Goal: Task Accomplishment & Management: Manage account settings

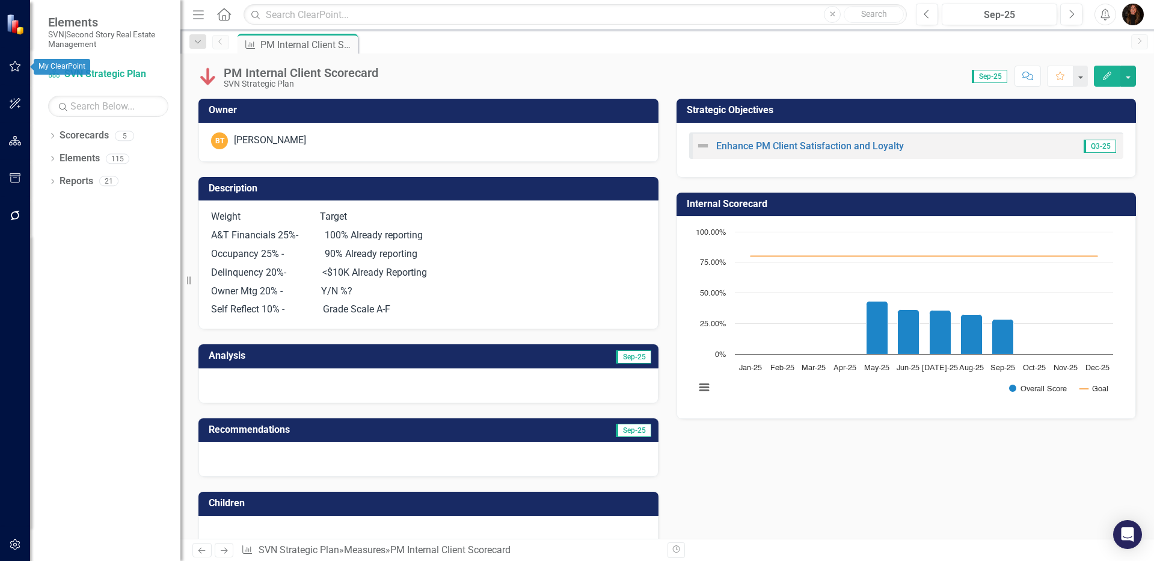
click at [9, 64] on icon "button" at bounding box center [15, 66] width 13 height 10
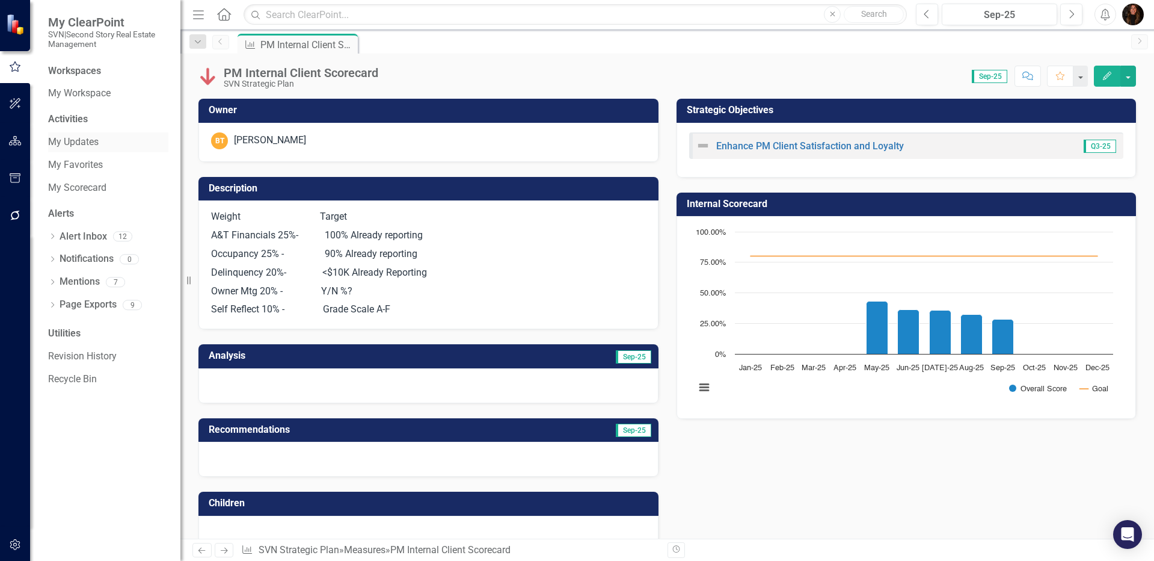
click at [76, 138] on link "My Updates" at bounding box center [108, 142] width 120 height 14
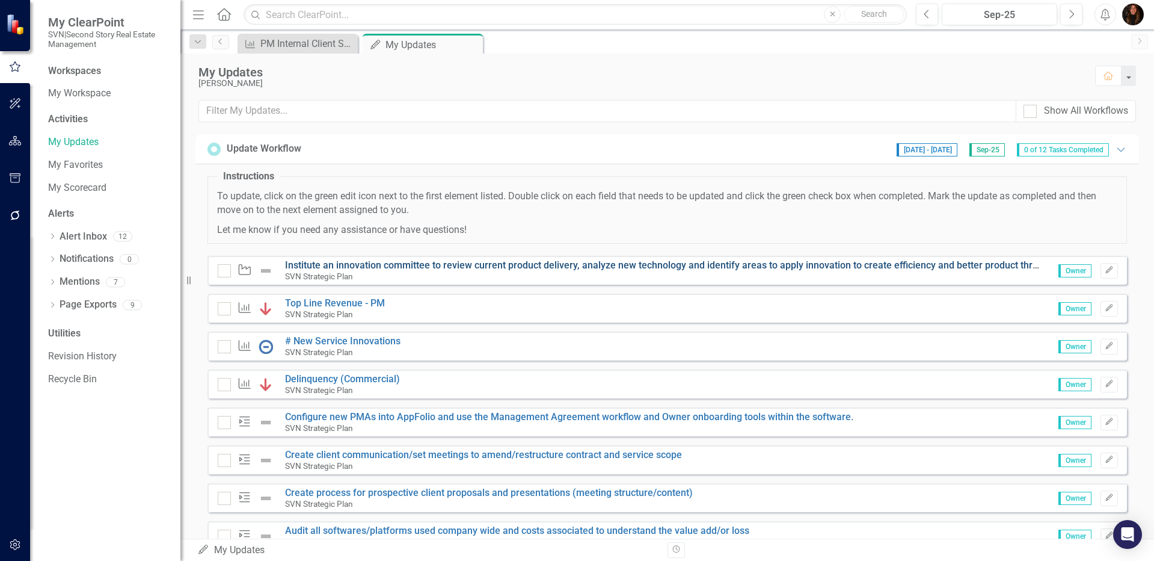
click at [334, 269] on link "Institute an innovation committee to review current product delivery, analyze n…" at bounding box center [853, 264] width 1137 height 11
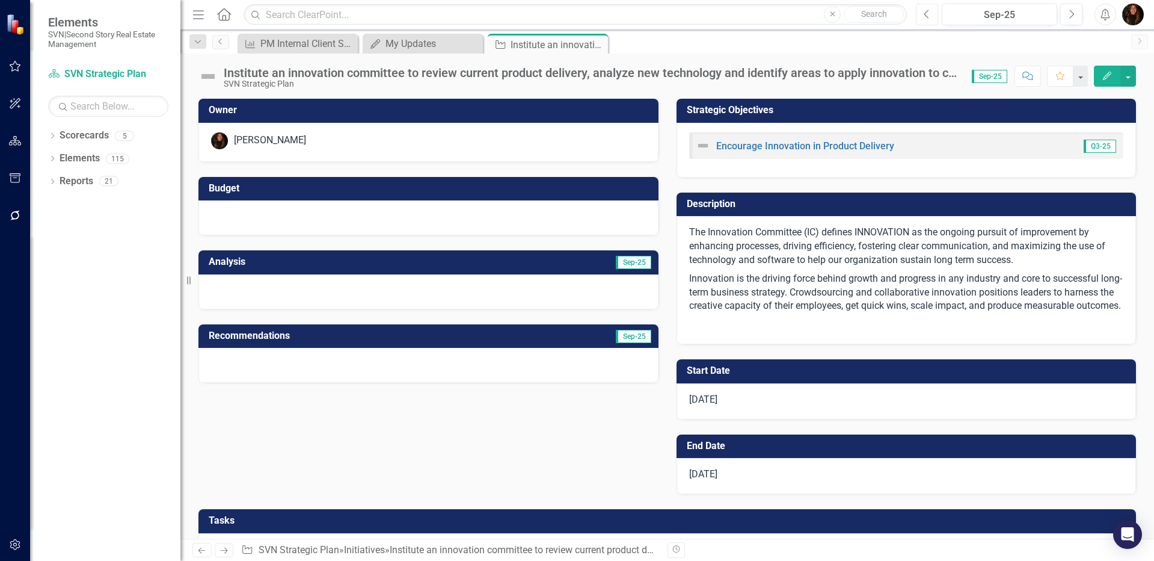
click at [930, 19] on icon "Previous" at bounding box center [927, 14] width 7 height 11
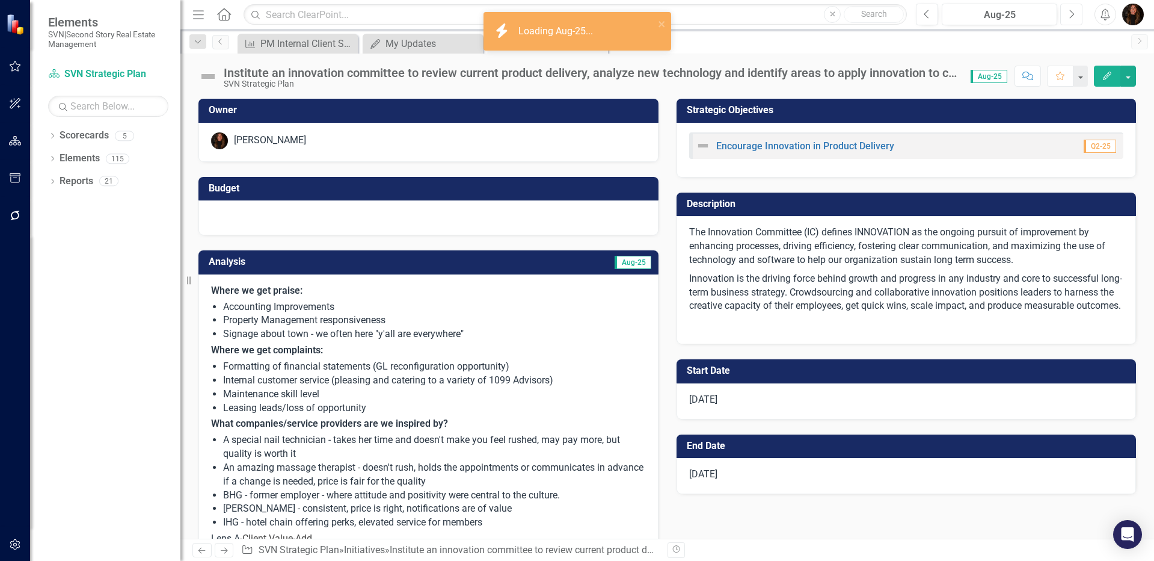
click at [1070, 15] on icon "Next" at bounding box center [1071, 14] width 7 height 11
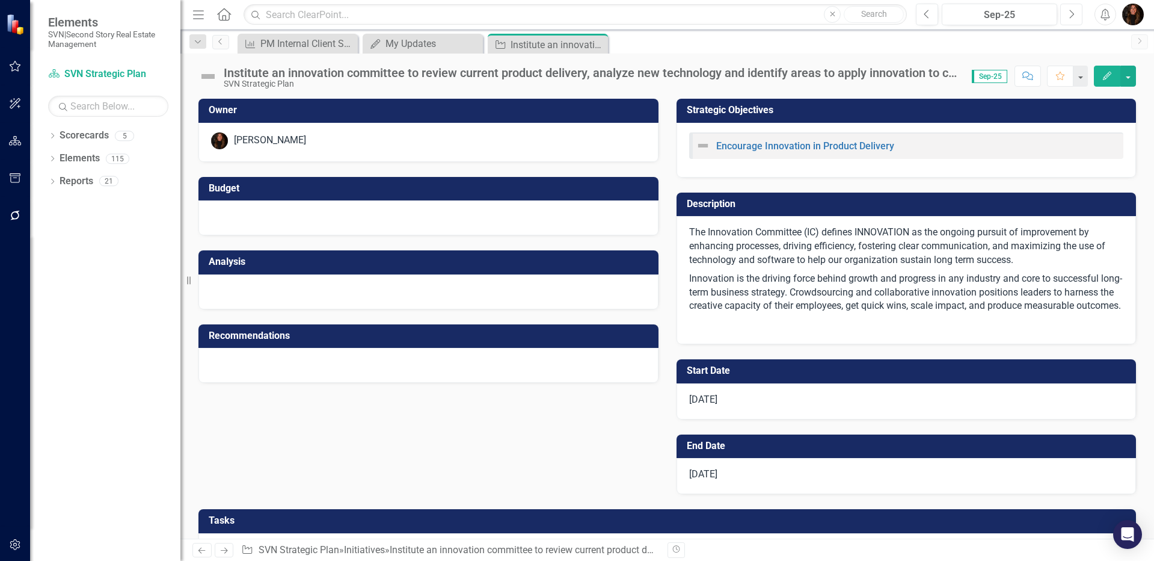
checkbox input "true"
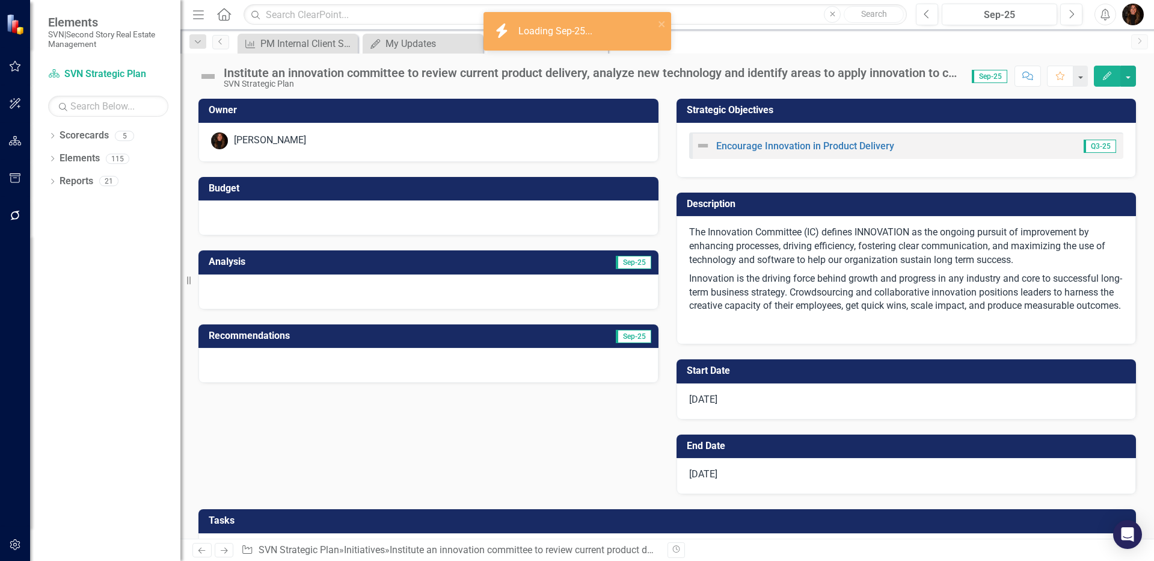
click at [319, 263] on h3 "Analysis" at bounding box center [320, 261] width 222 height 11
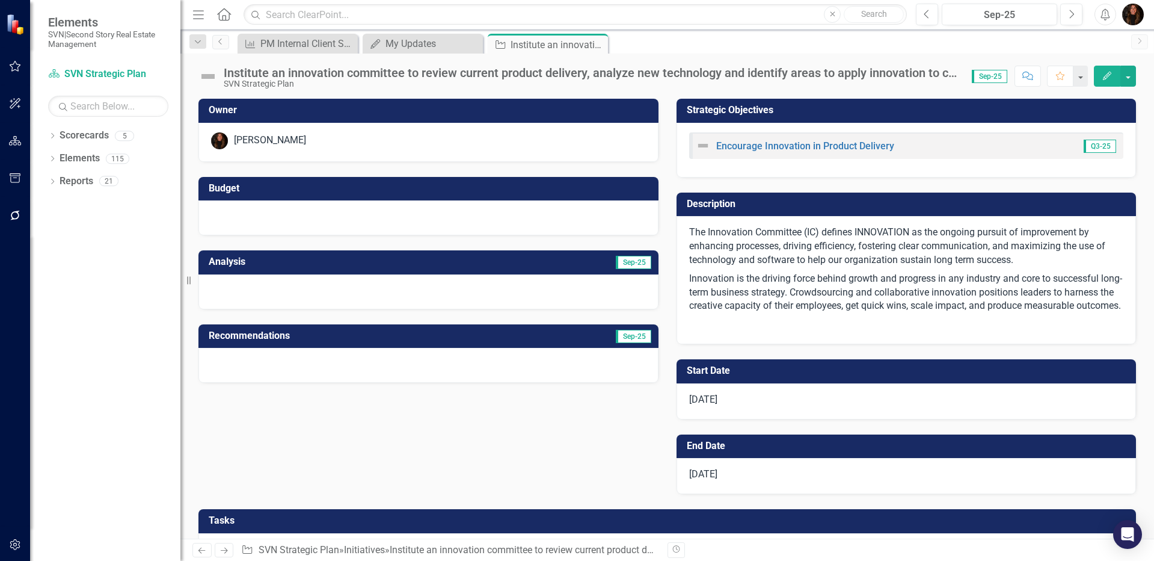
click at [325, 265] on h3 "Analysis" at bounding box center [320, 261] width 222 height 11
click at [322, 266] on h3 "Analysis" at bounding box center [320, 261] width 222 height 11
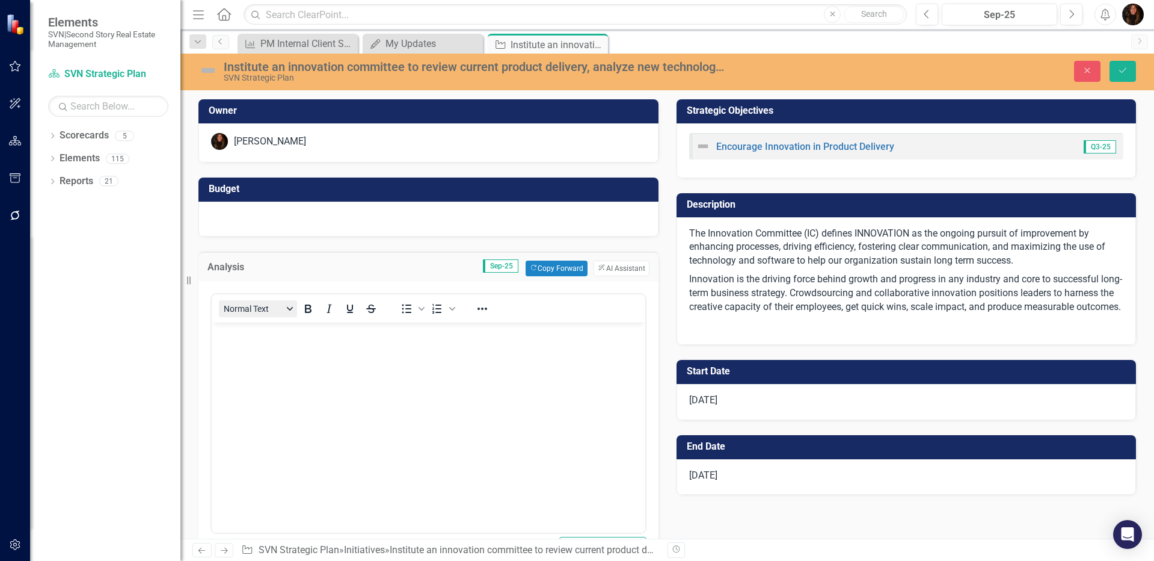
click at [282, 304] on button "Normal Text" at bounding box center [258, 308] width 78 height 17
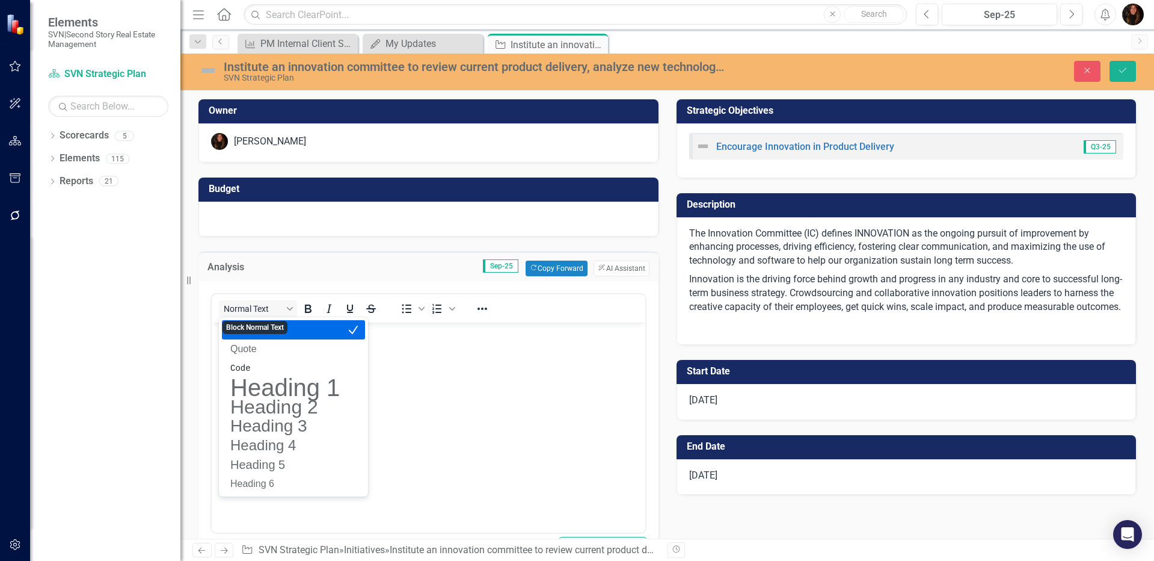
click at [287, 276] on div "Analysis Sep-25 Copy Forward Copy Forward ClearPoint AI AI Assistant" at bounding box center [428, 265] width 460 height 29
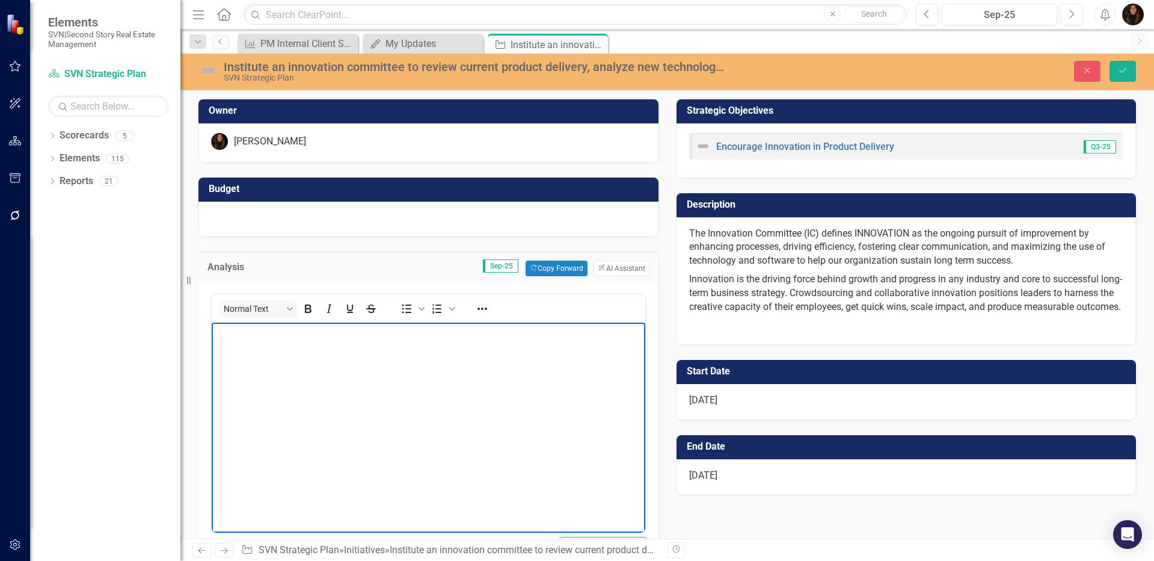
click at [292, 373] on body "Rich Text Area. Press ALT-0 for help." at bounding box center [429, 412] width 434 height 180
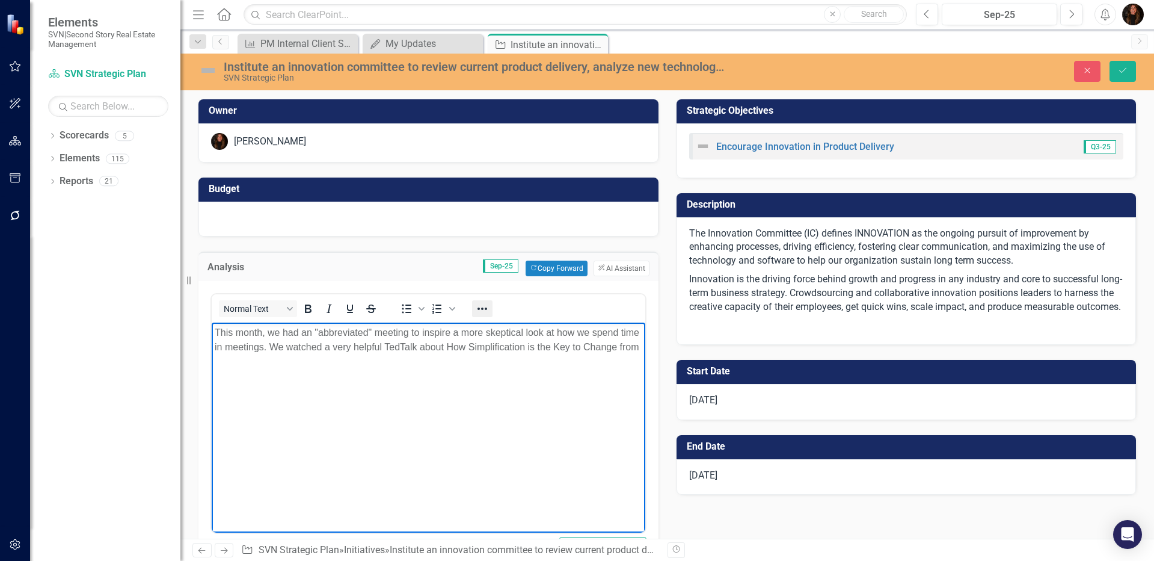
click at [483, 307] on icon "Reveal or hide additional toolbar items" at bounding box center [482, 308] width 14 height 14
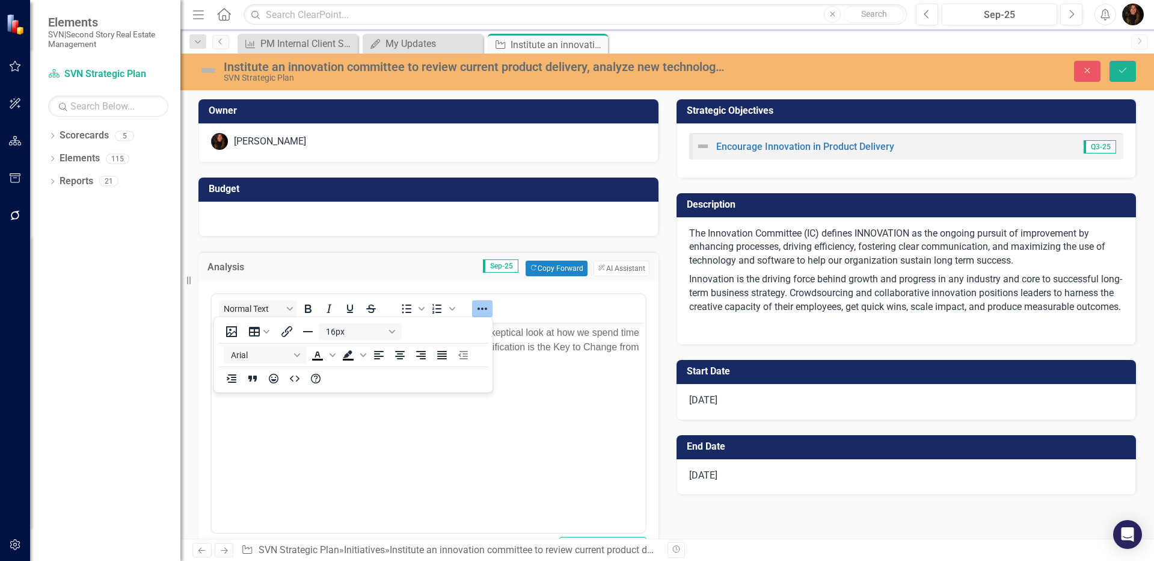
click at [351, 432] on body "This month, we had an "abbreviated" meeting to inspire a more skeptical look at…" at bounding box center [429, 412] width 434 height 180
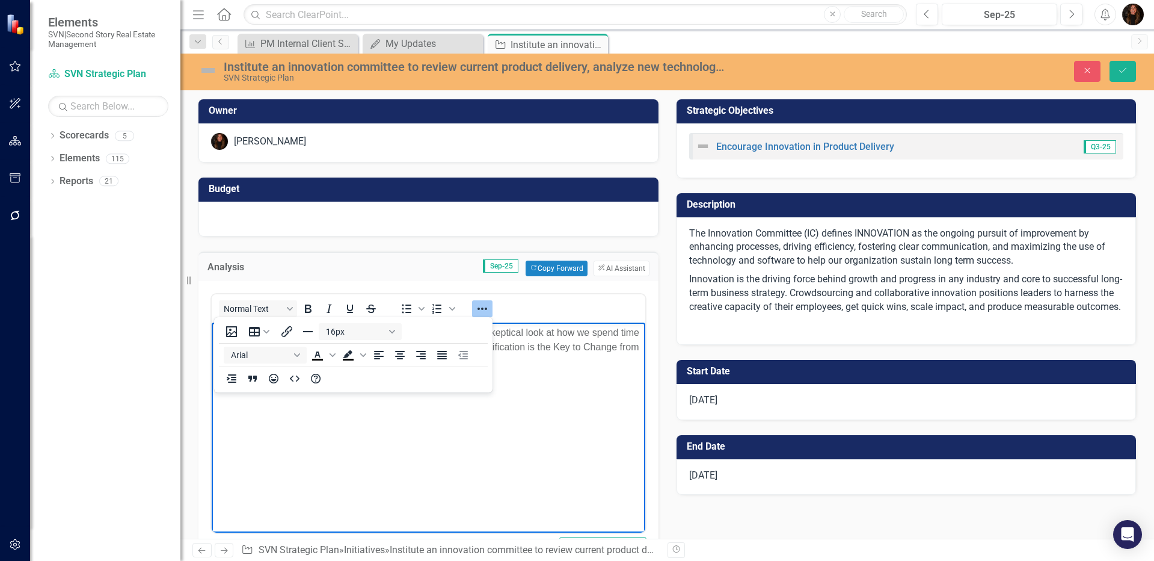
click at [299, 413] on body "This month, we had an "abbreviated" meeting to inspire a more skeptical look at…" at bounding box center [429, 412] width 434 height 180
click at [516, 375] on body "This month, we had an "abbreviated" meeting to inspire a more skeptical look at…" at bounding box center [429, 412] width 434 height 180
click at [484, 306] on icon "Reveal or hide additional toolbar items" at bounding box center [482, 308] width 14 height 14
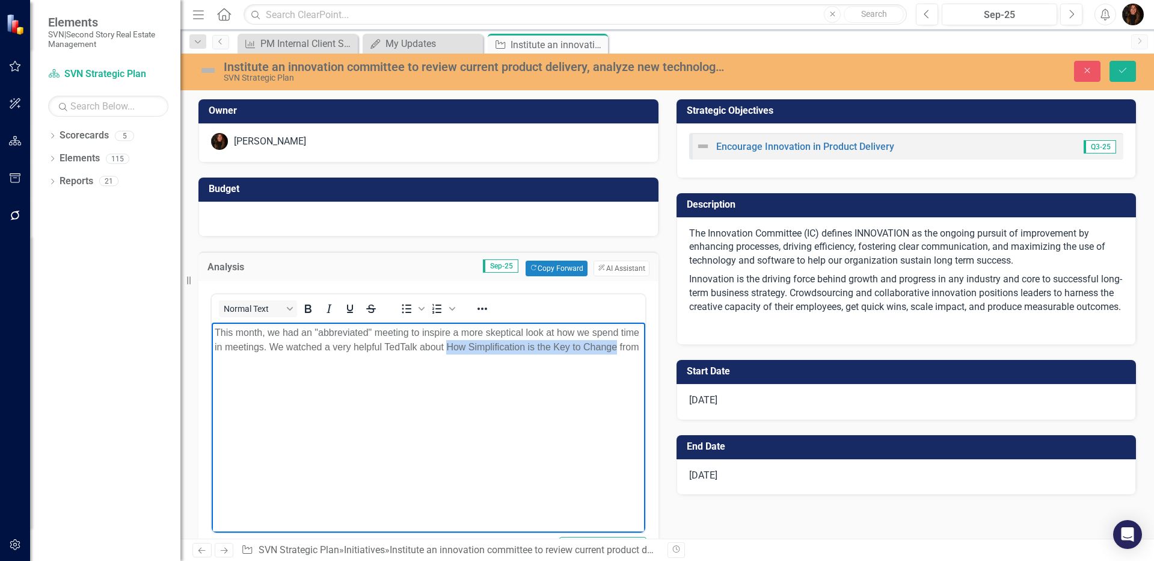
drag, startPoint x: 466, startPoint y: 348, endPoint x: 247, endPoint y: 357, distance: 219.7
click at [247, 354] on p "This month, we had an "abbreviated" meeting to inspire a more skeptical look at…" at bounding box center [429, 339] width 428 height 29
click at [485, 307] on icon "Reveal or hide additional toolbar items" at bounding box center [483, 308] width 10 height 2
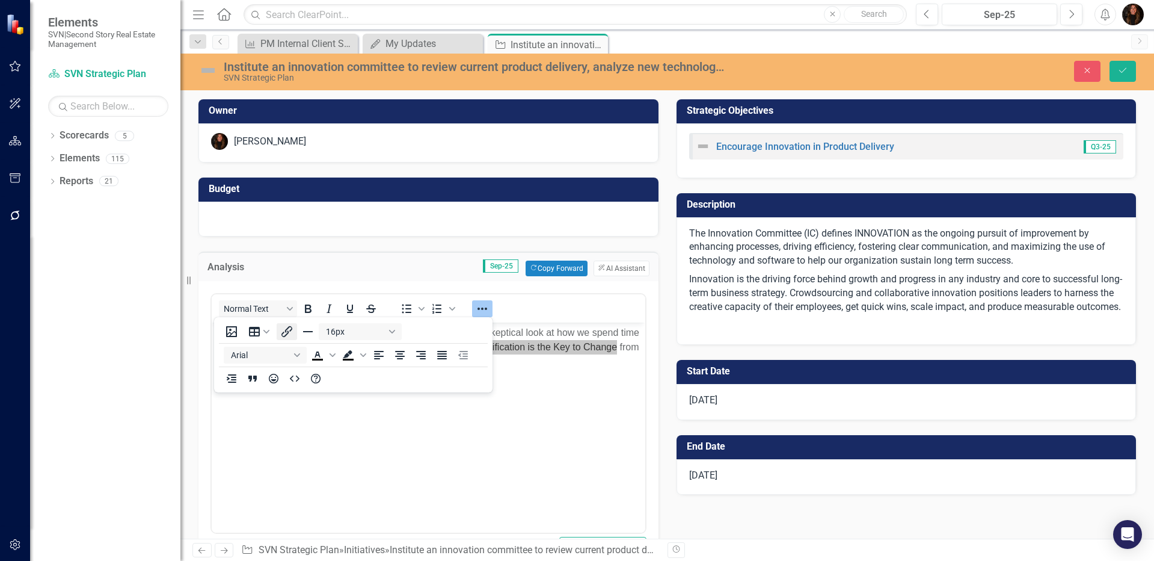
click at [287, 331] on icon "Insert/edit link" at bounding box center [287, 331] width 14 height 14
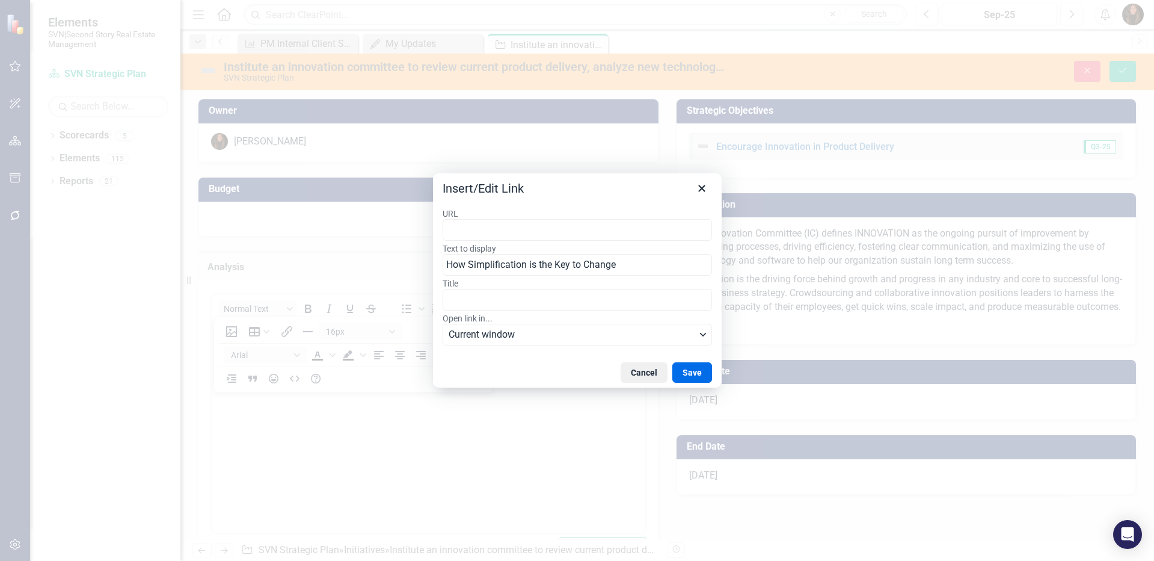
type input "[URL][DOMAIN_NAME]"
click at [698, 371] on button "Save" at bounding box center [692, 372] width 40 height 20
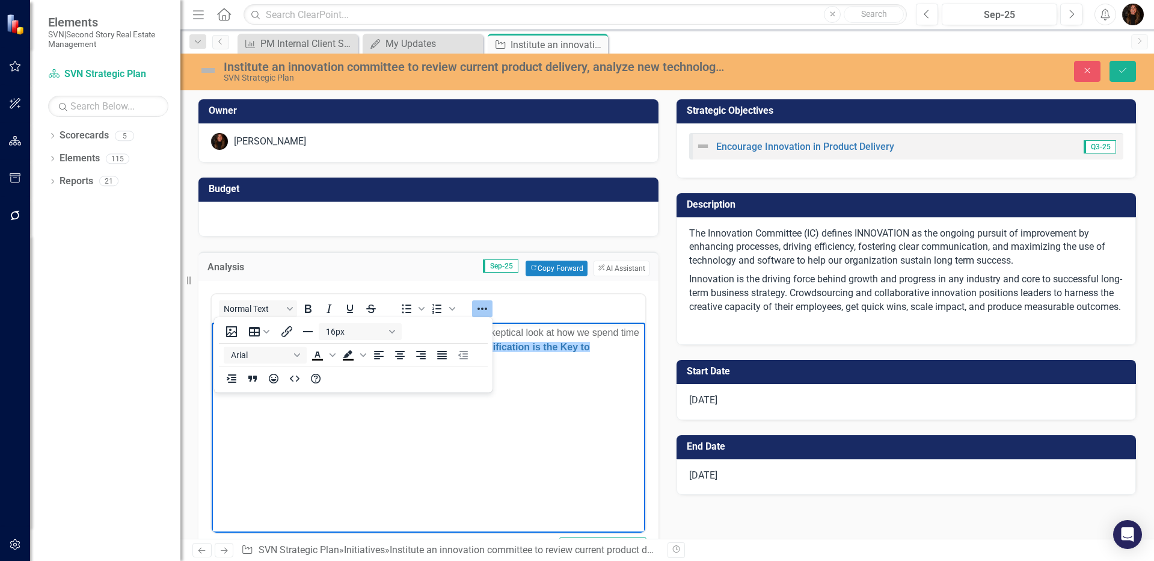
click at [535, 364] on p "This month, we had an "abbreviated" meeting to inspire a more skeptical look at…" at bounding box center [429, 346] width 428 height 43
click at [369, 436] on body "This month, we had an "abbreviated" meeting to inspire a more skeptical look at…" at bounding box center [429, 412] width 434 height 180
click at [484, 309] on icon "Reveal or hide additional toolbar items" at bounding box center [482, 308] width 14 height 14
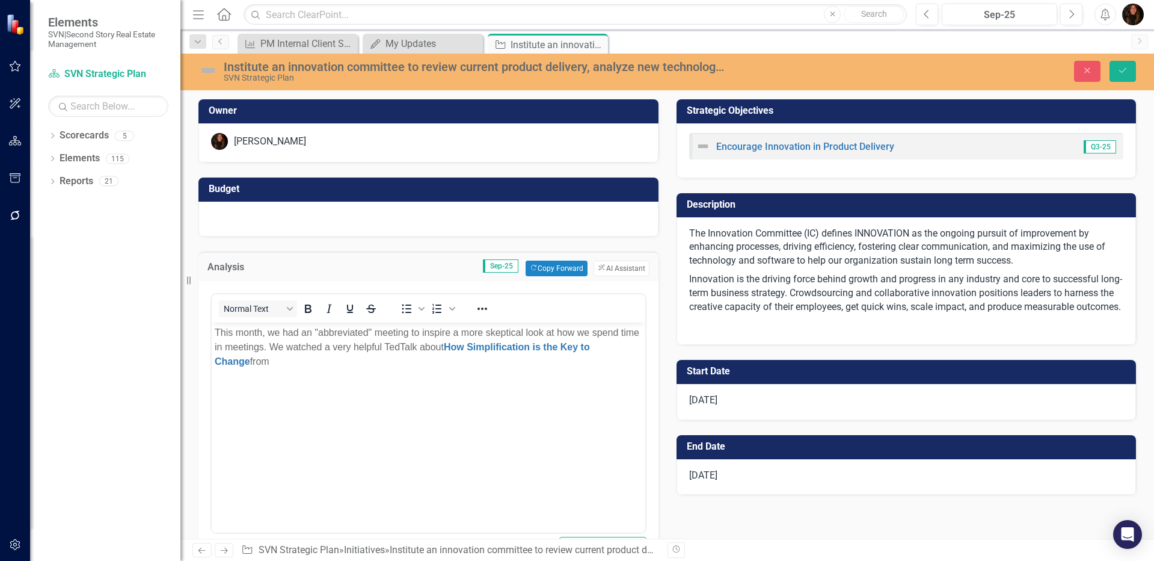
click at [283, 361] on p "This month, we had an "abbreviated" meeting to inspire a more skeptical look at…" at bounding box center [429, 346] width 428 height 43
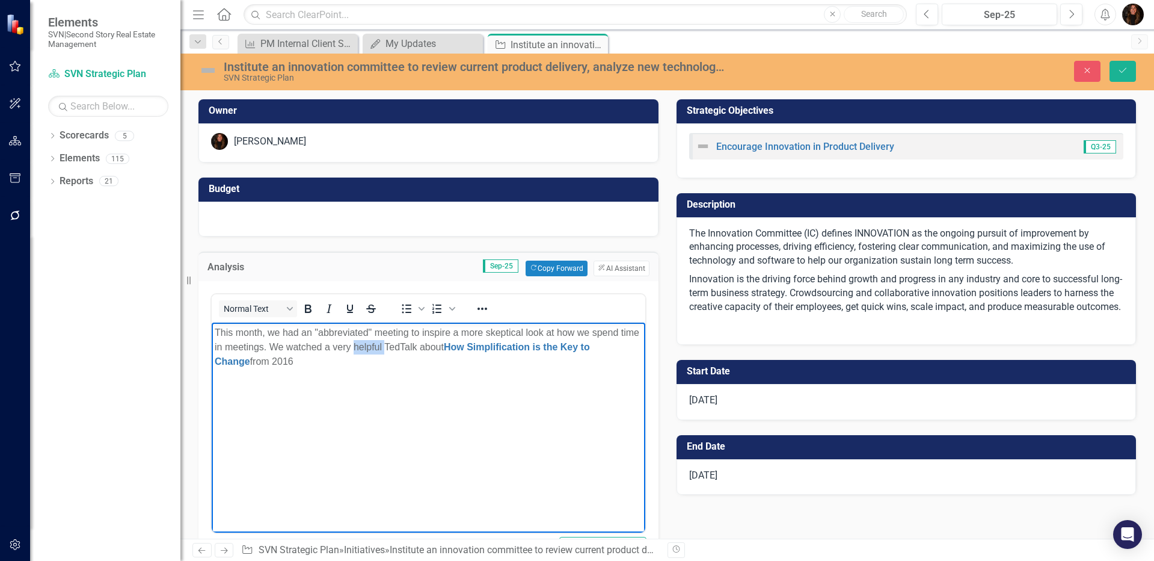
drag, startPoint x: 405, startPoint y: 346, endPoint x: 372, endPoint y: 349, distance: 32.6
click at [373, 350] on p "This month, we had an "abbreviated" meeting to inspire a more skeptical look at…" at bounding box center [429, 346] width 428 height 43
click at [339, 361] on p "This month, we had an "abbreviated" meeting to inspire a more skeptical look at…" at bounding box center [429, 346] width 428 height 43
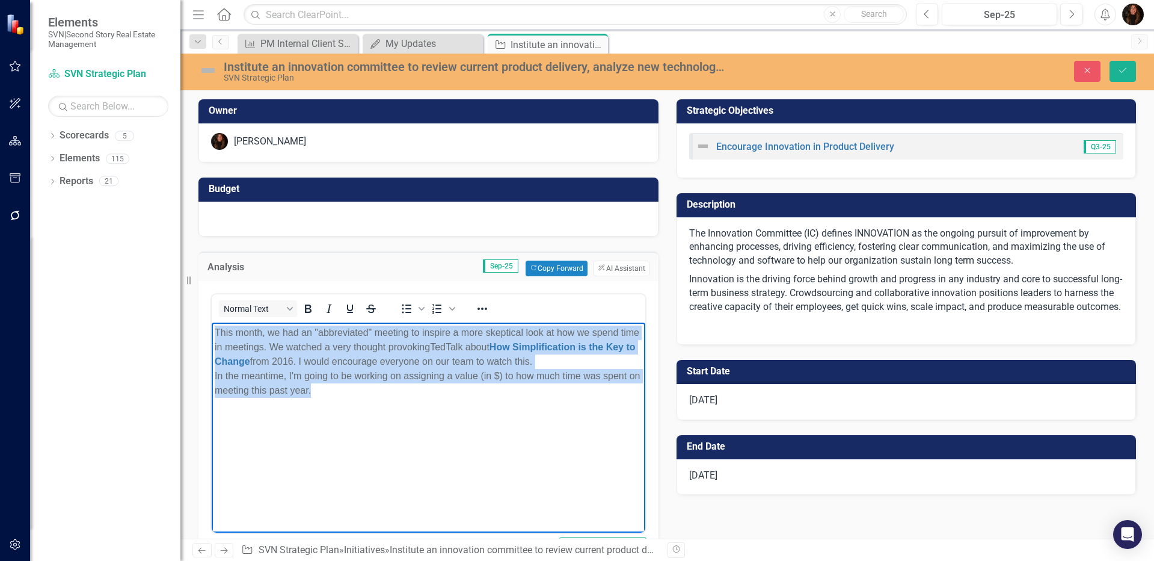
drag, startPoint x: 325, startPoint y: 391, endPoint x: 200, endPoint y: 330, distance: 139.3
click at [212, 330] on html "This month, we had an "abbreviated" meeting to inspire a more skeptical look at…" at bounding box center [429, 412] width 434 height 180
copy p "This month, we had an "abbreviated" meeting to inspire a more skeptical look at…"
click at [542, 432] on body "This month, we had an "abbreviated" meeting to inspire a more skeptical look at…" at bounding box center [429, 412] width 434 height 180
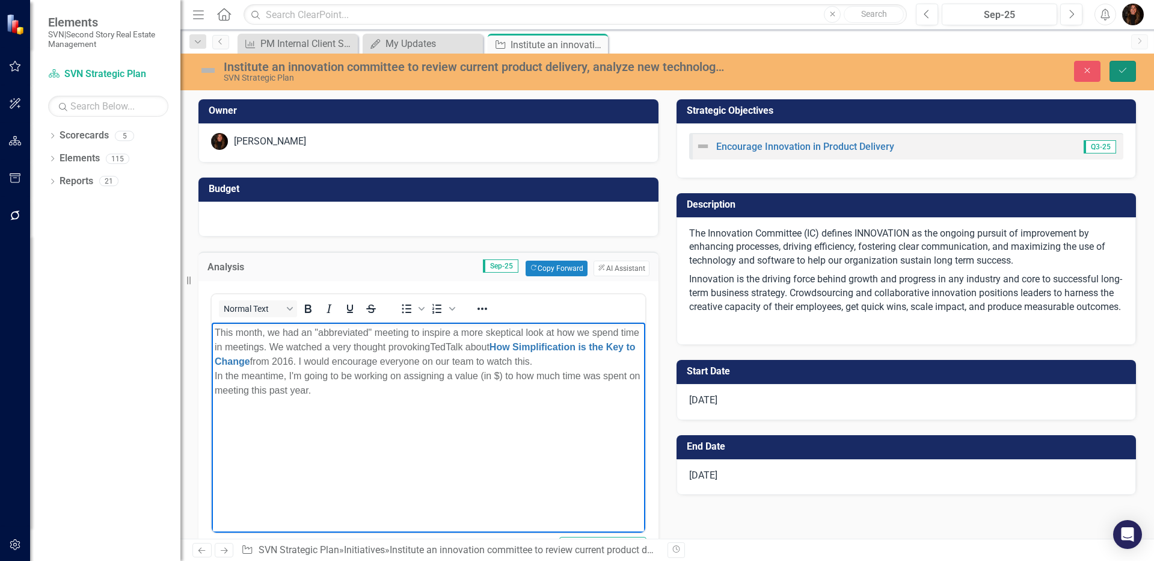
click at [1117, 66] on icon "Save" at bounding box center [1122, 70] width 11 height 8
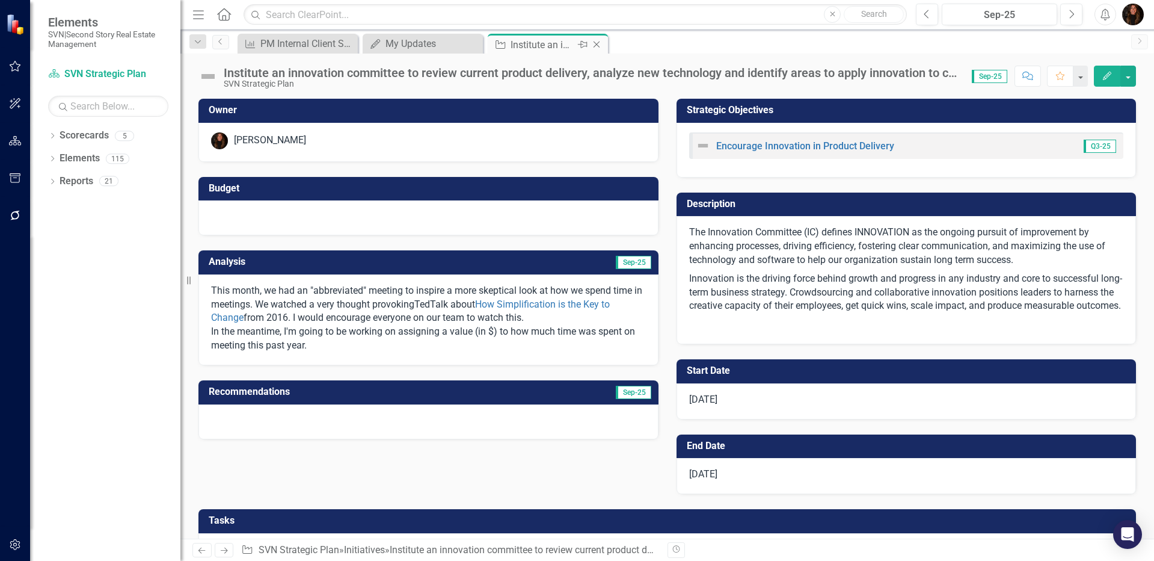
click at [598, 48] on icon "Close" at bounding box center [597, 45] width 12 height 10
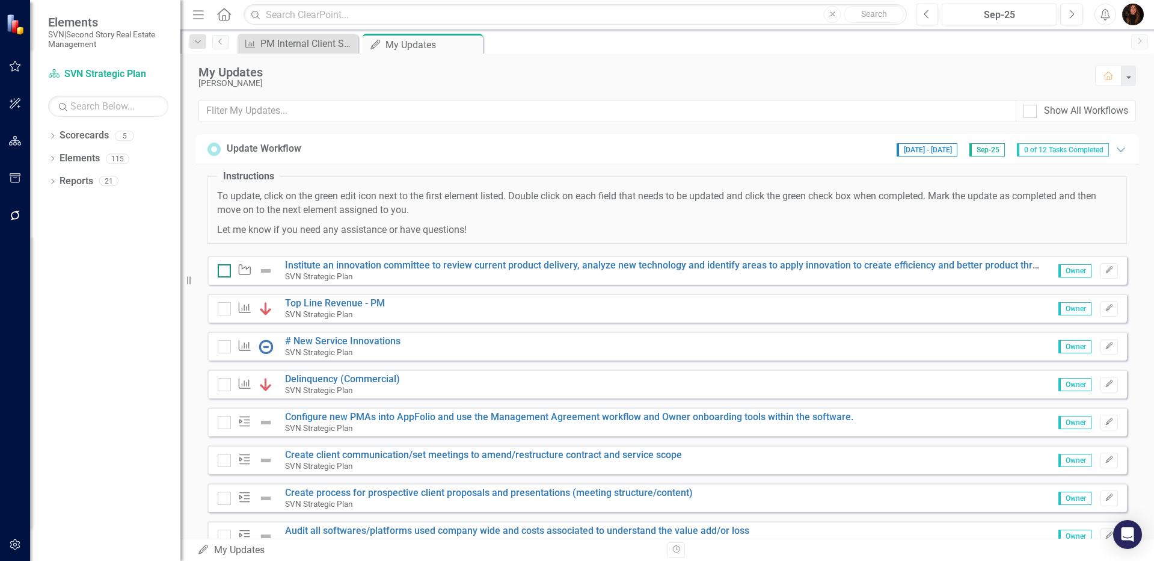
click at [229, 269] on div at bounding box center [224, 270] width 13 height 13
click at [226, 269] on input "checkbox" at bounding box center [222, 268] width 8 height 8
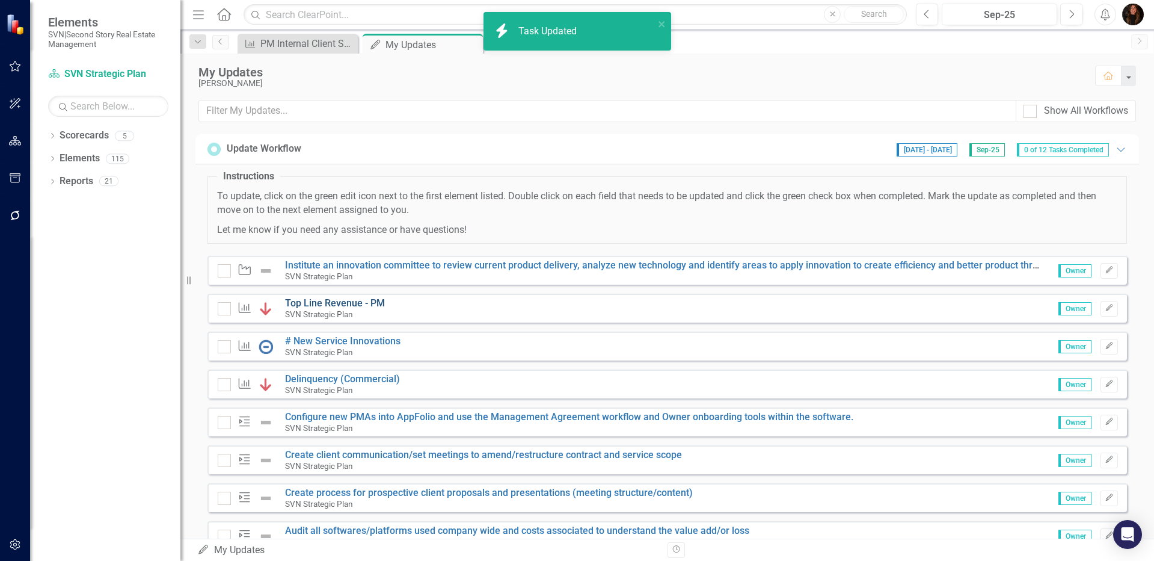
checkbox input "true"
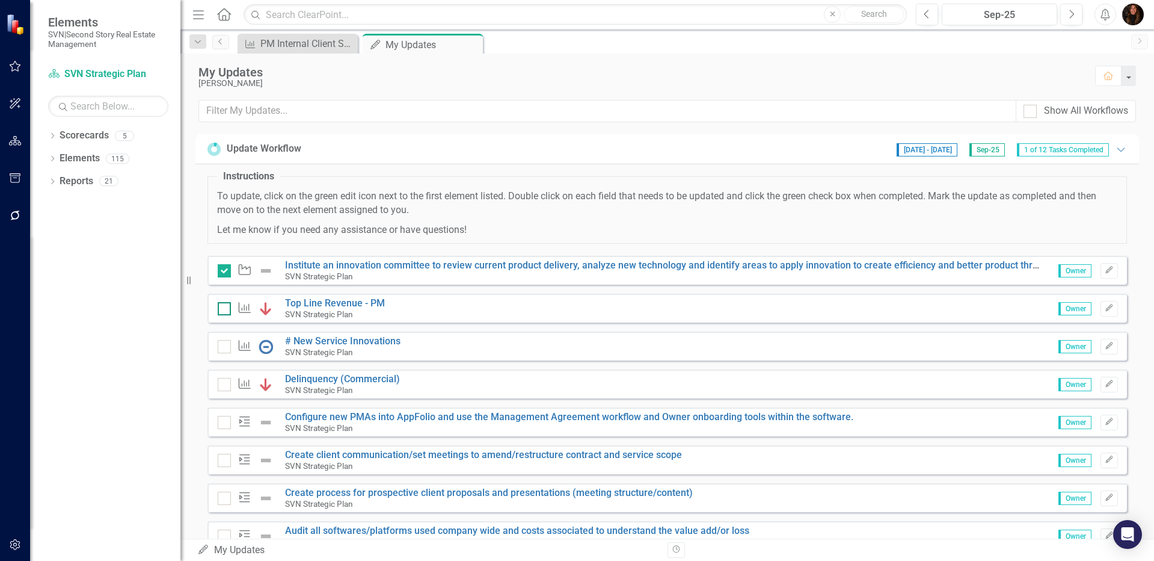
click at [223, 306] on input "checkbox" at bounding box center [222, 306] width 8 height 8
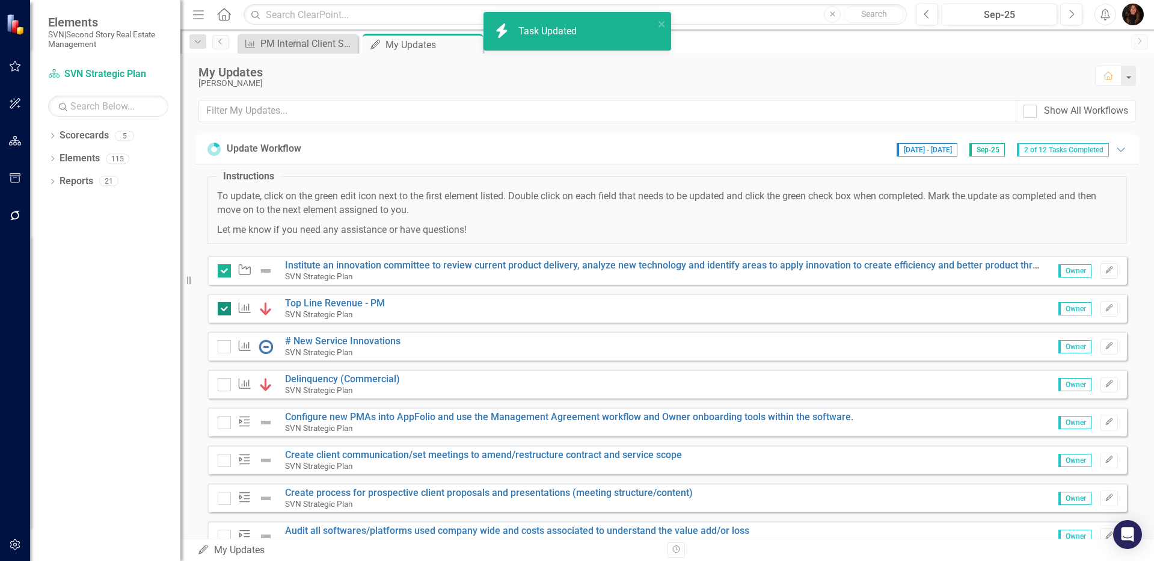
checkbox input "true"
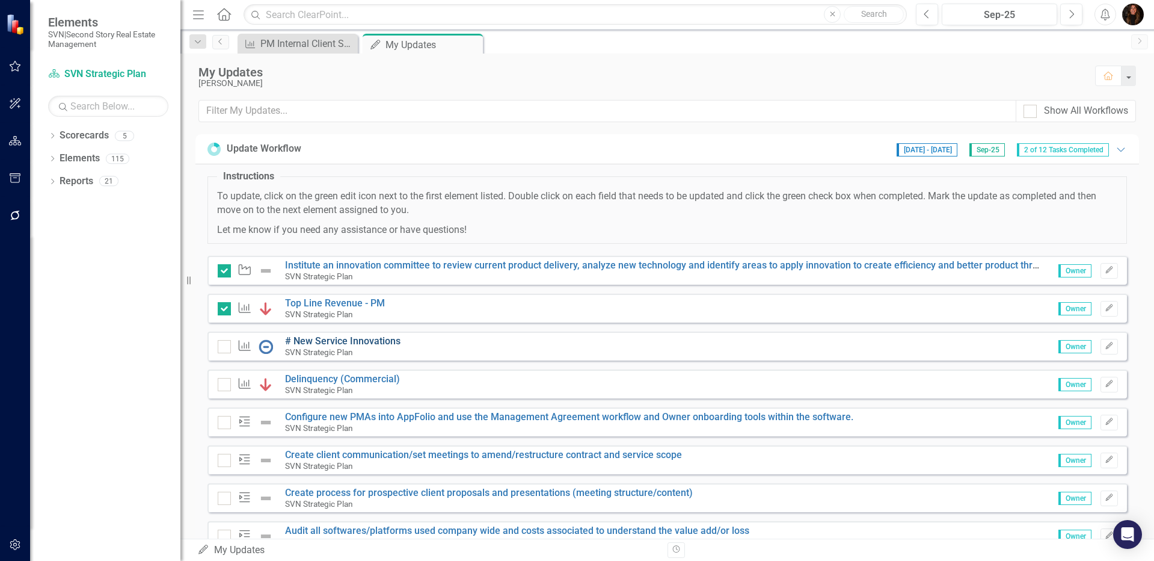
click at [337, 340] on link "# New Service Innovations" at bounding box center [342, 340] width 115 height 11
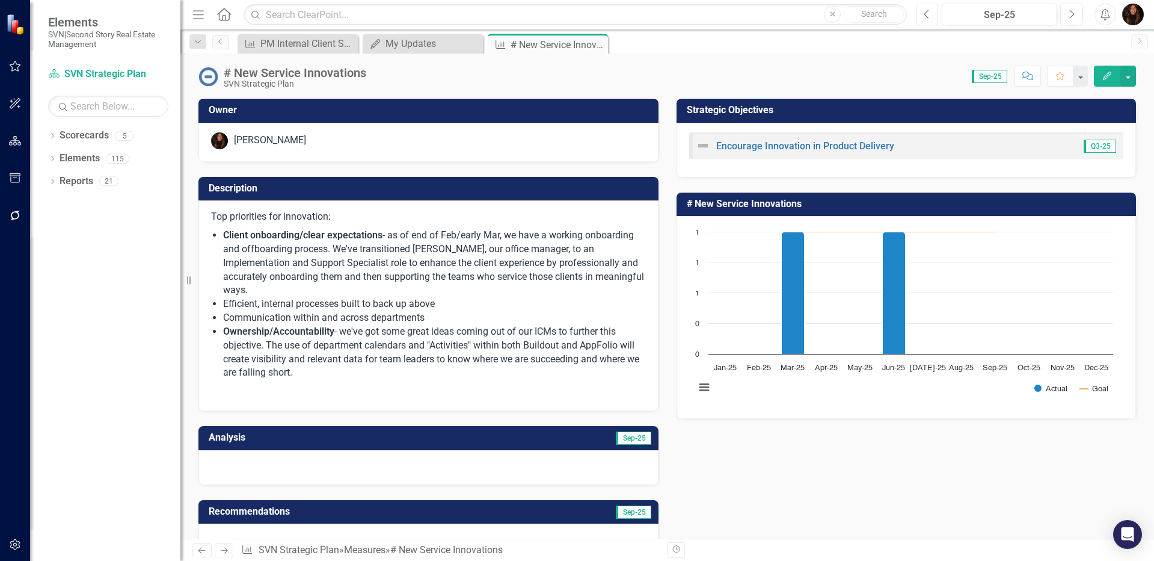
click at [926, 10] on icon "Previous" at bounding box center [927, 14] width 7 height 11
click at [927, 11] on icon "button" at bounding box center [926, 14] width 5 height 8
click at [1071, 21] on button "Next" at bounding box center [1071, 15] width 22 height 22
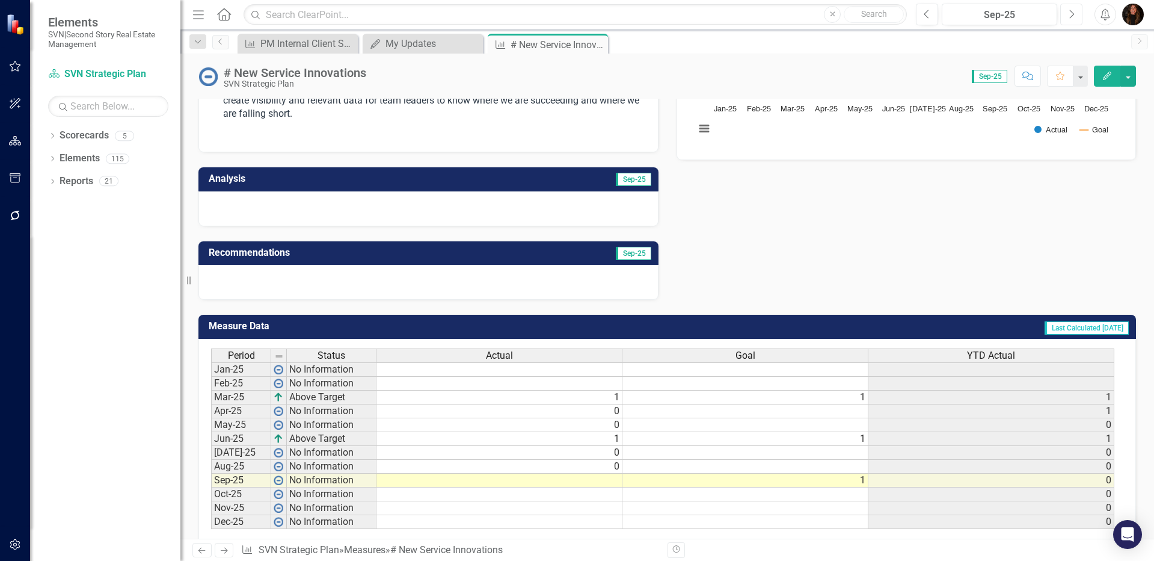
scroll to position [265, 0]
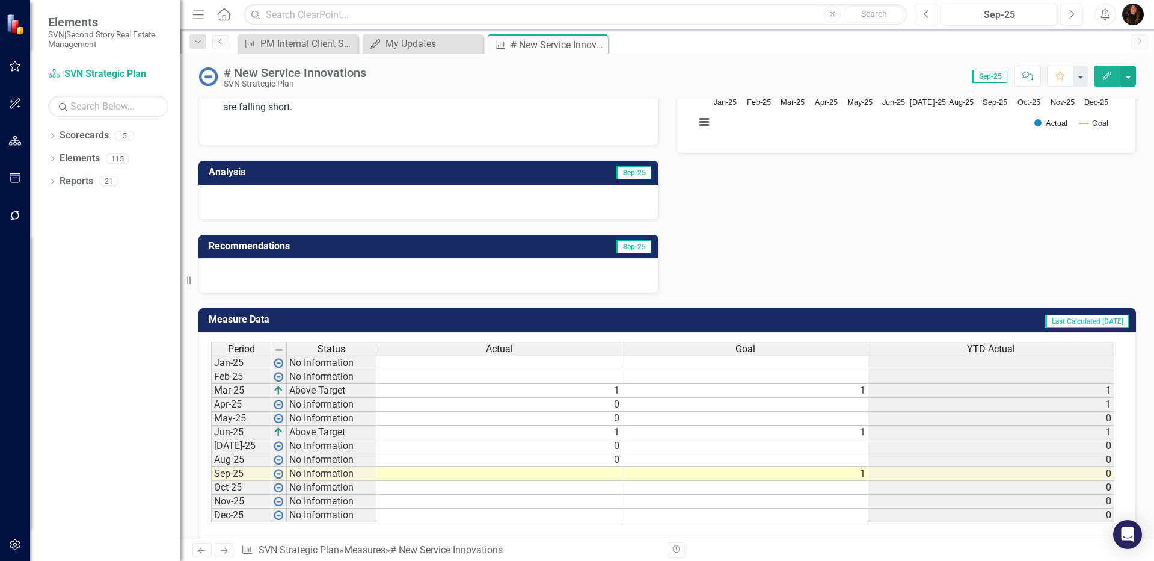
click at [932, 16] on button "Previous" at bounding box center [927, 15] width 22 height 22
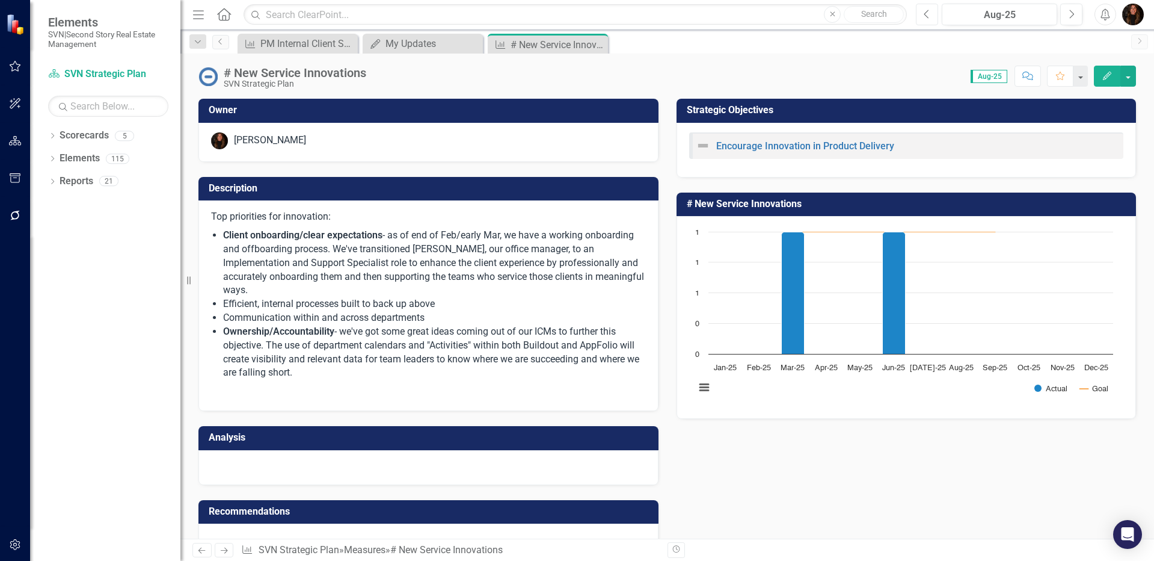
click at [928, 15] on icon "Previous" at bounding box center [927, 14] width 7 height 11
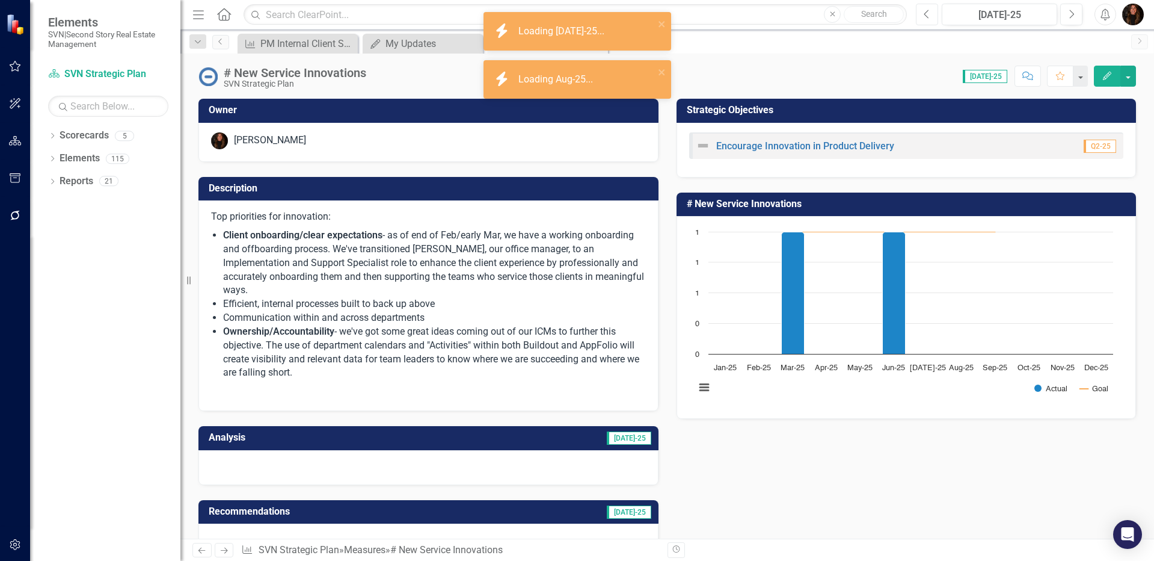
click at [929, 14] on icon "Previous" at bounding box center [927, 14] width 7 height 11
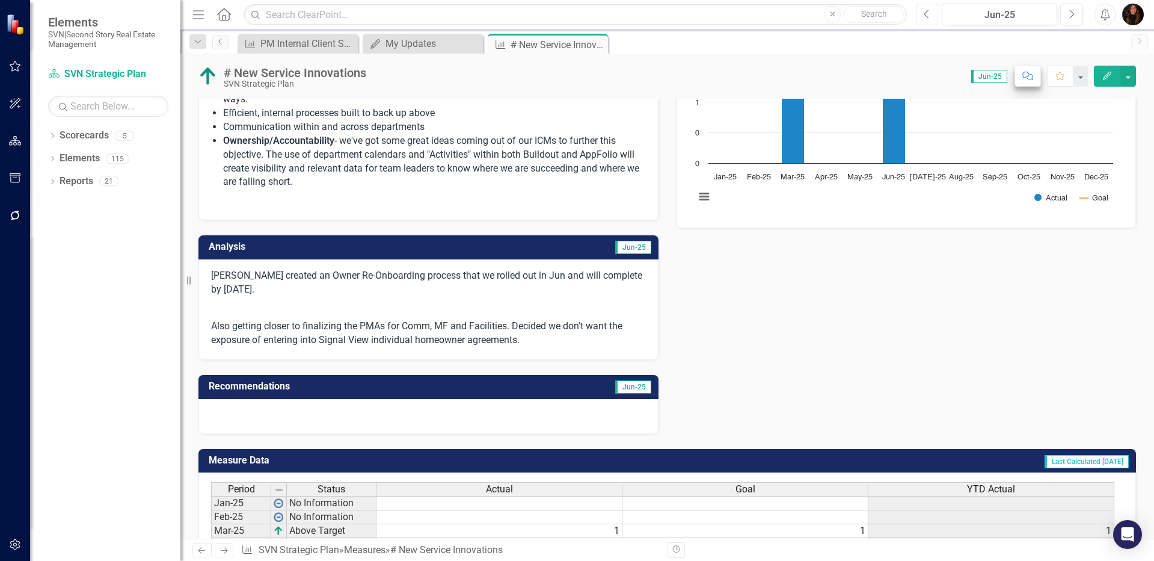
scroll to position [164, 0]
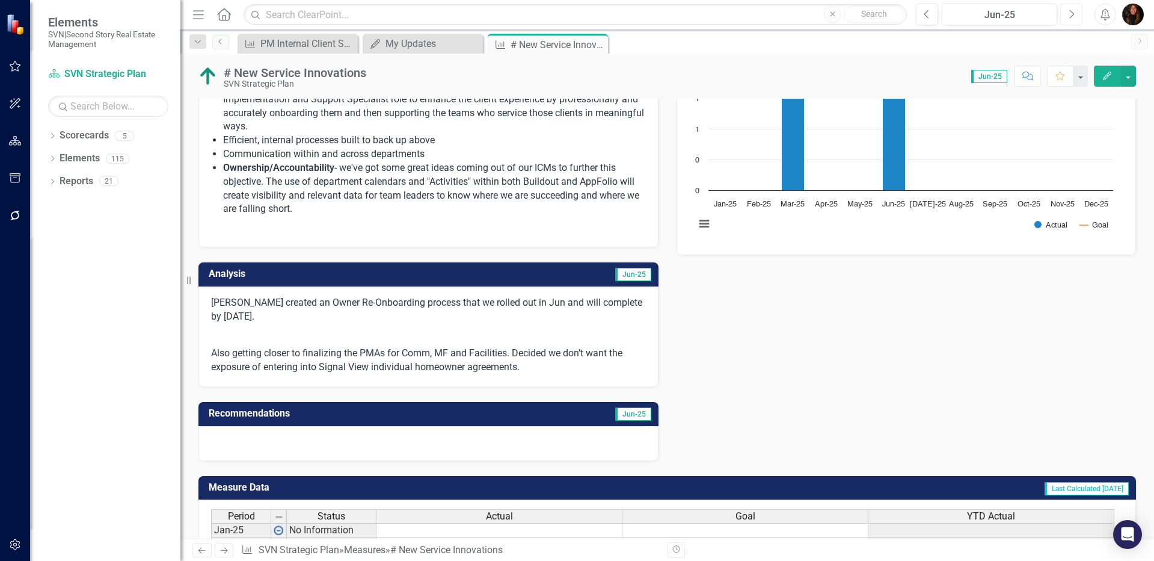
click at [1074, 19] on icon "Next" at bounding box center [1071, 14] width 7 height 11
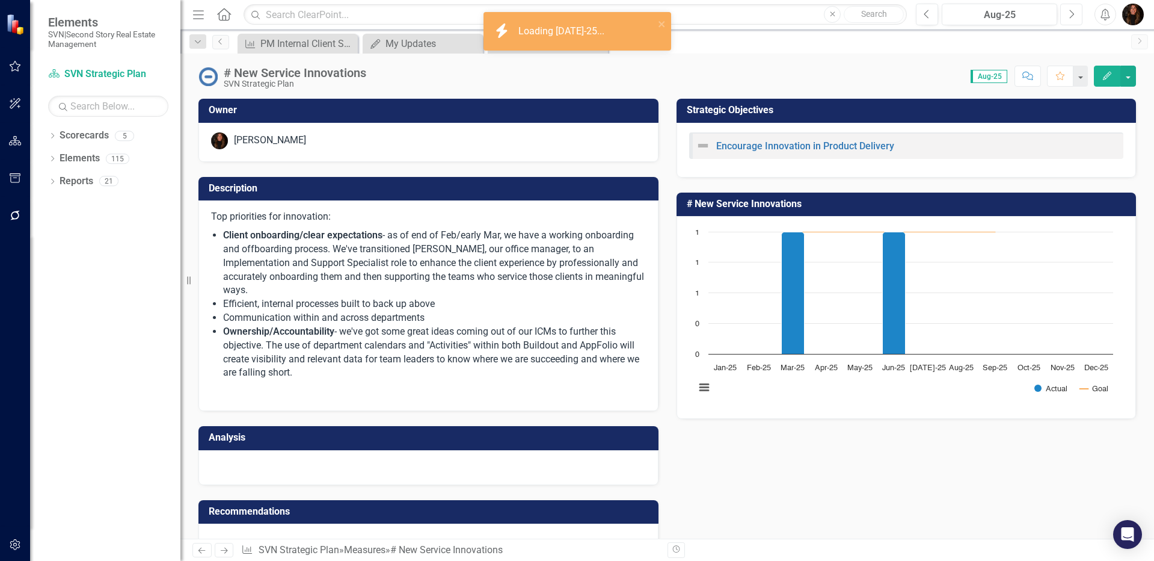
click at [1072, 19] on icon "Next" at bounding box center [1071, 14] width 7 height 11
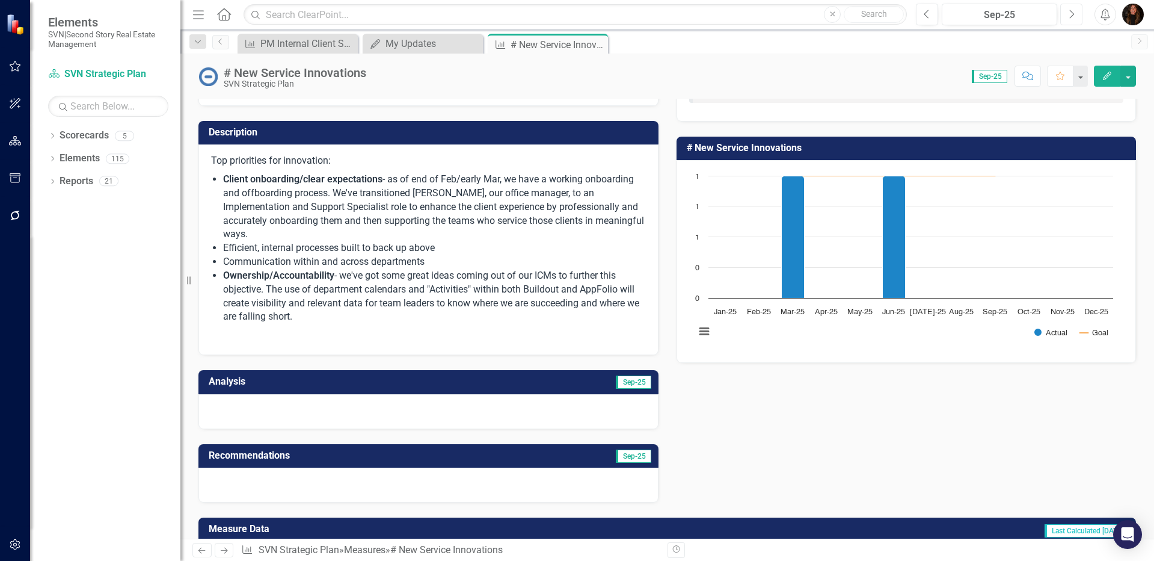
scroll to position [207, 0]
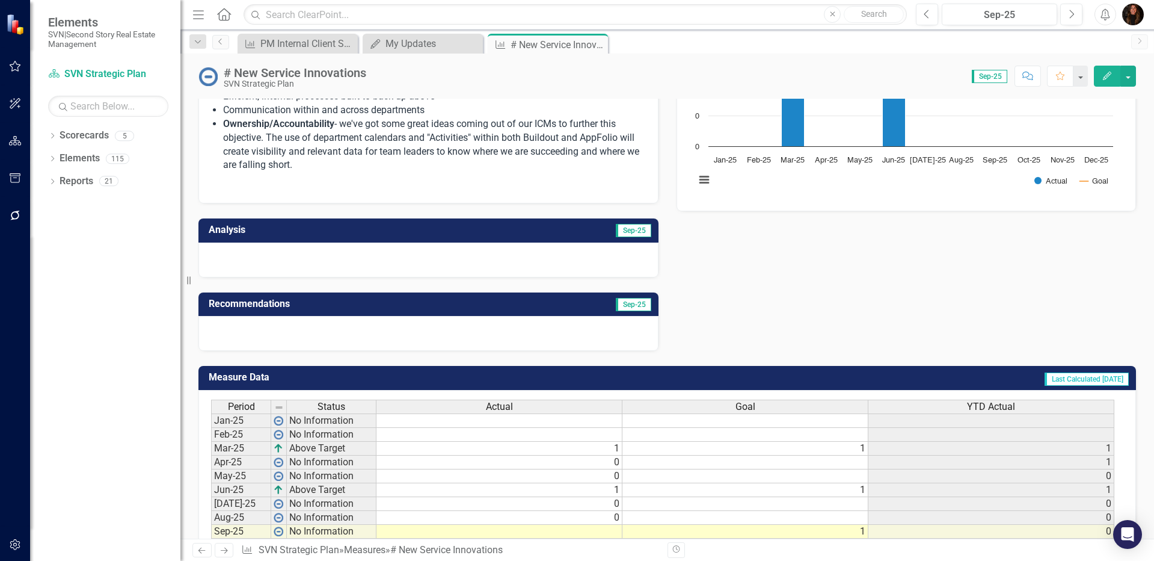
click at [379, 224] on td "Analysis" at bounding box center [320, 231] width 222 height 20
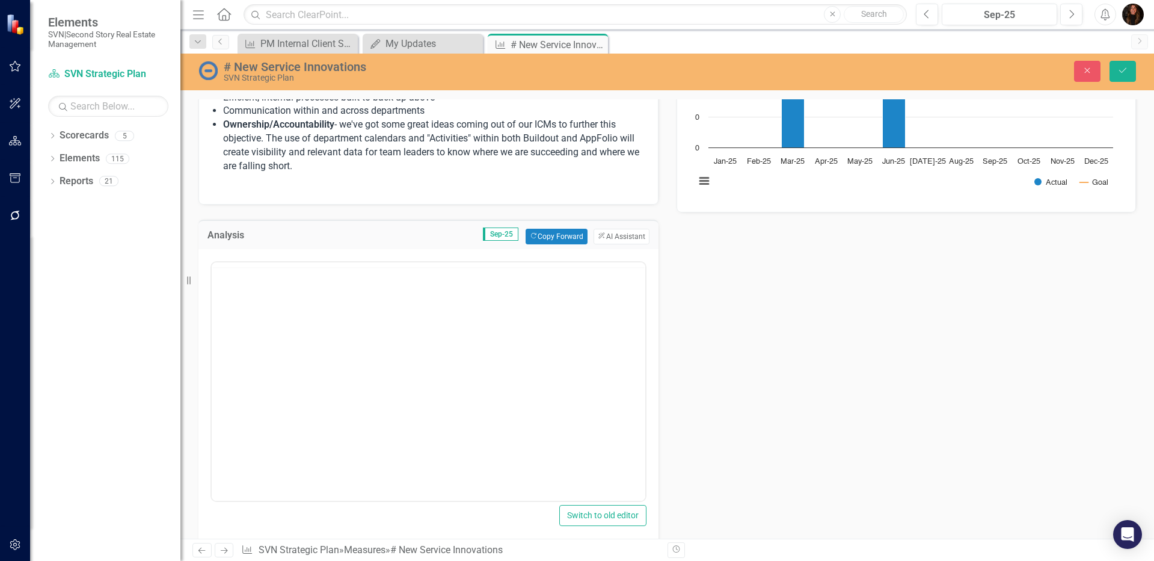
scroll to position [0, 0]
click at [270, 319] on body "Rich Text Area. Press ALT-0 for help." at bounding box center [429, 380] width 434 height 180
